Goal: Find specific page/section: Find specific page/section

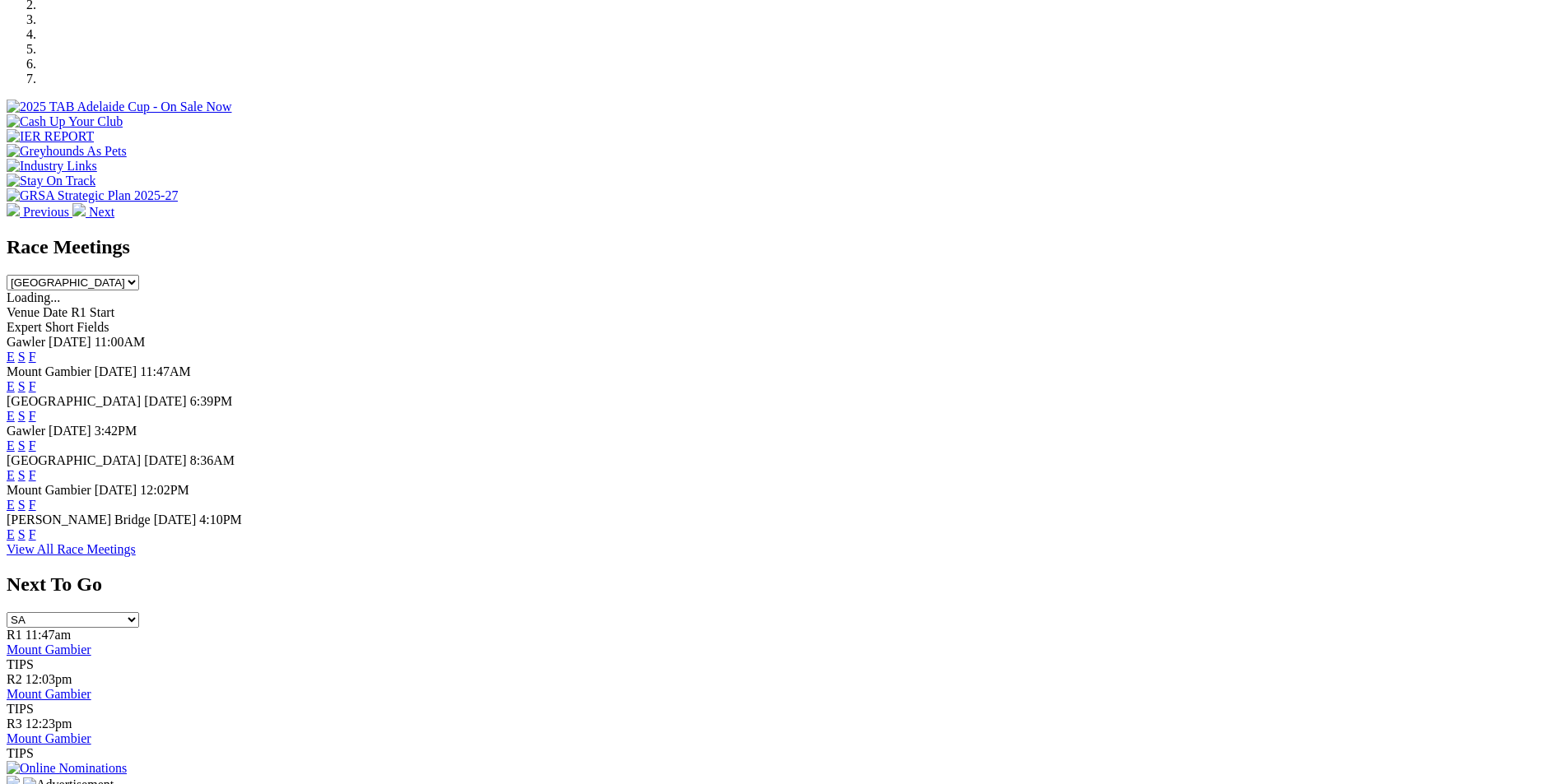
scroll to position [616, 0]
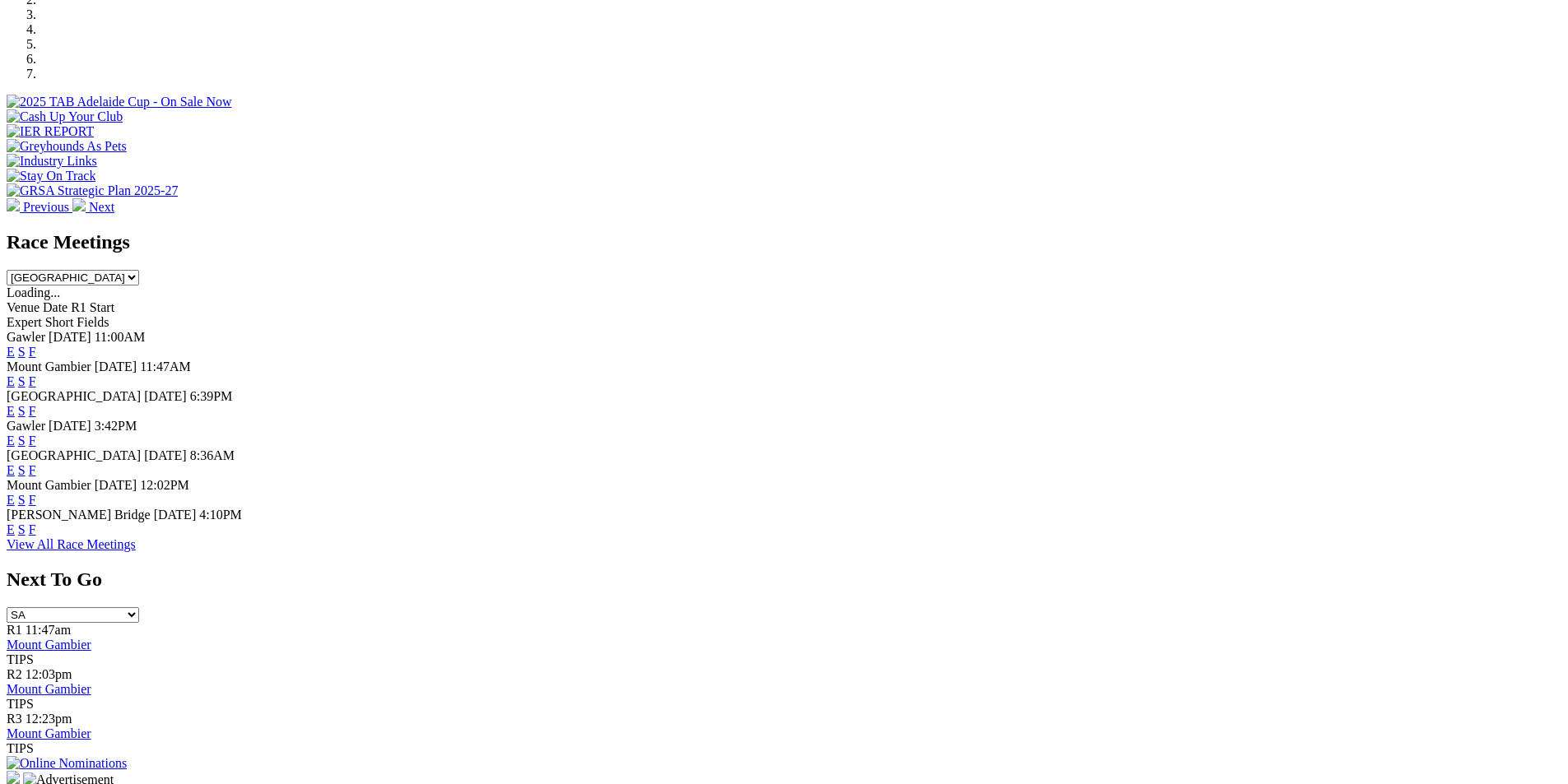
click at [36, 404] on link "F" at bounding box center [32, 410] width 8 height 14
